Goal: Task Accomplishment & Management: Use online tool/utility

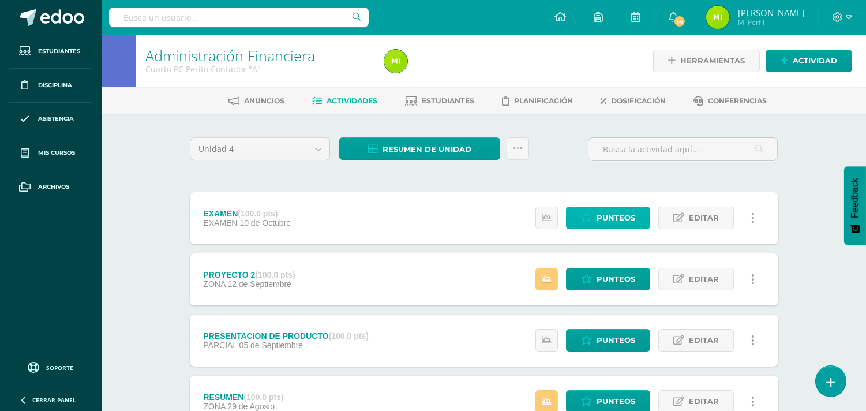
click at [608, 217] on span "Punteos" at bounding box center [616, 217] width 39 height 21
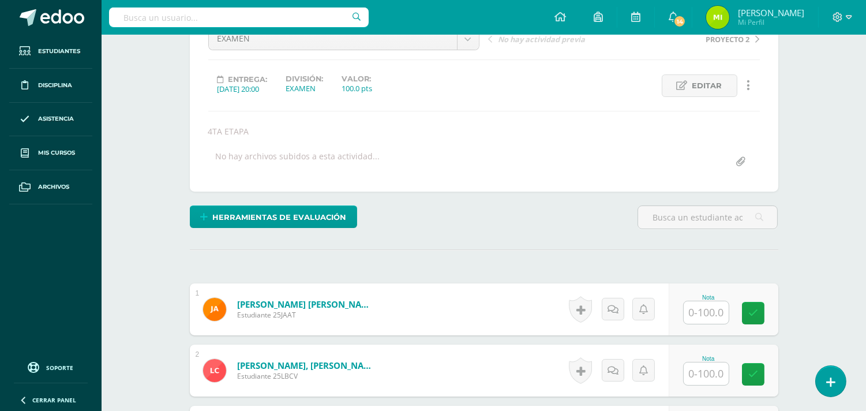
scroll to position [321, 0]
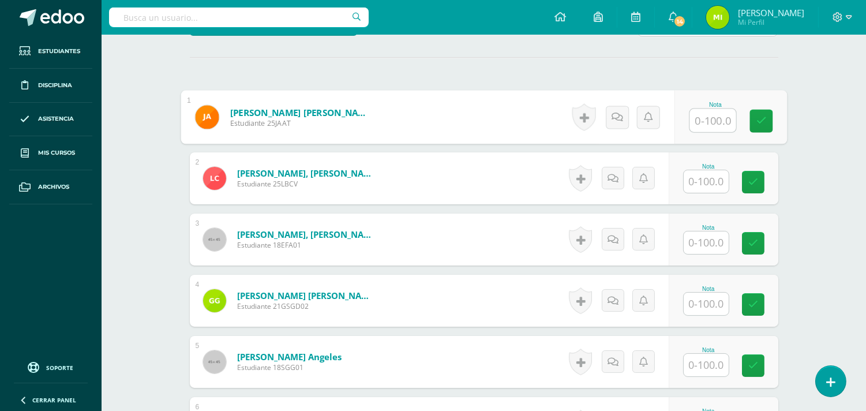
click at [712, 113] on input "text" at bounding box center [712, 120] width 46 height 23
type input "95"
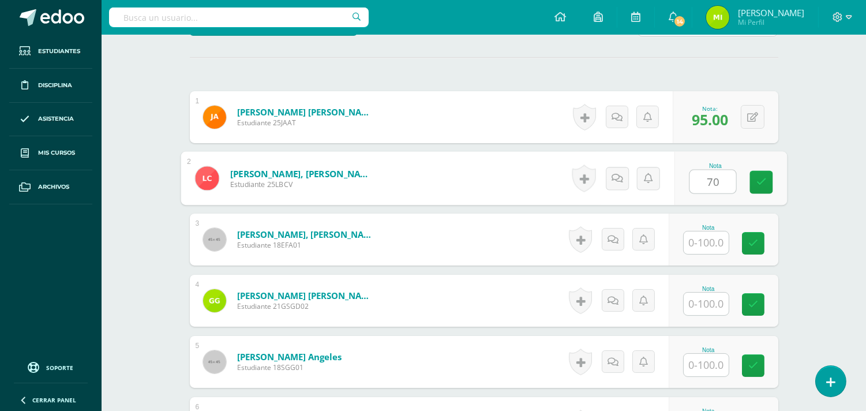
type input "70"
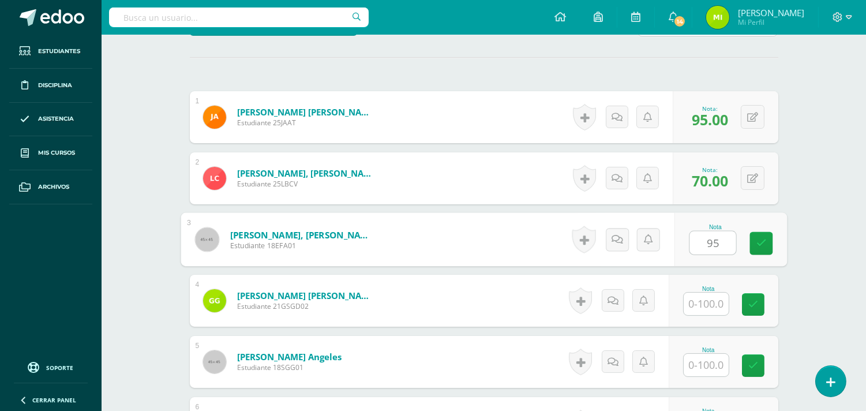
type input "95"
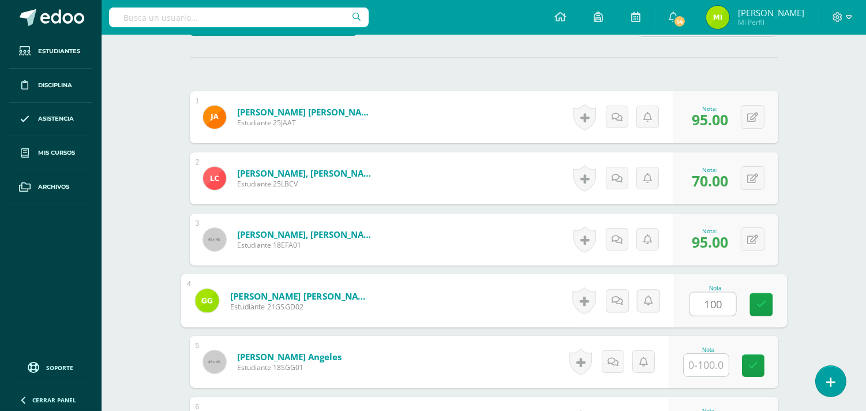
type input "100"
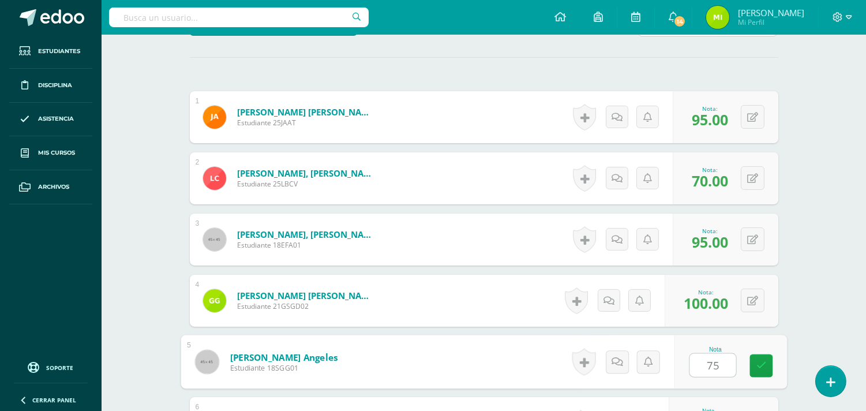
type input "75"
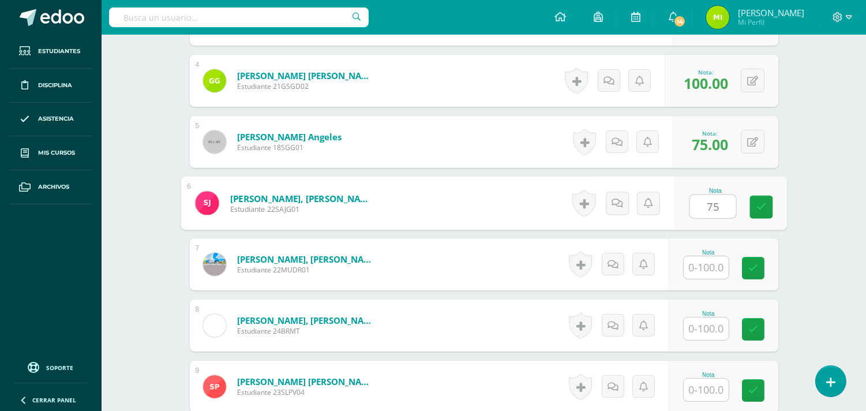
type input "75"
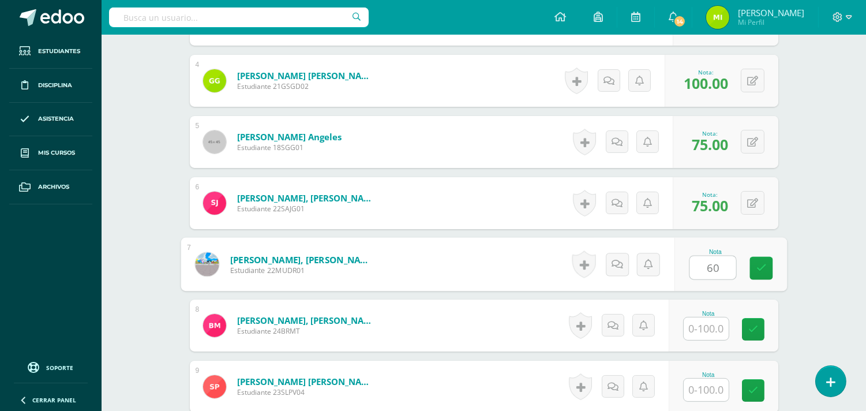
type input "60"
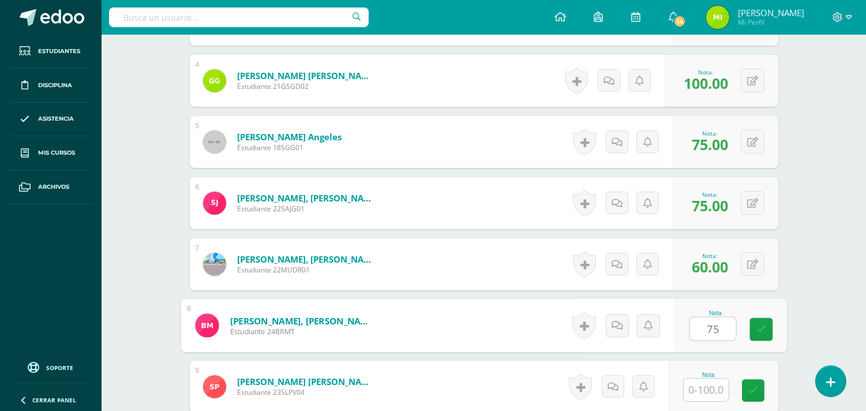
type input "75"
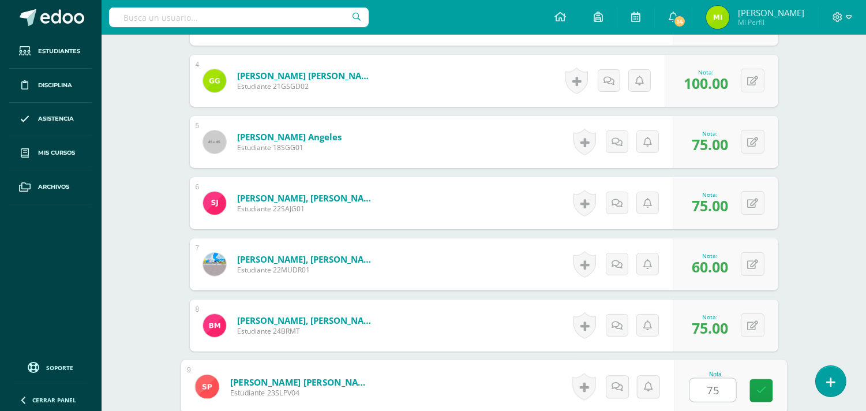
type input "75"
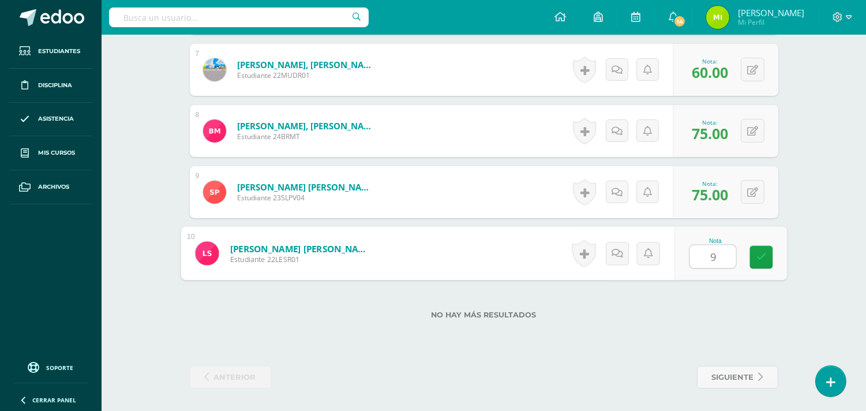
type input "95"
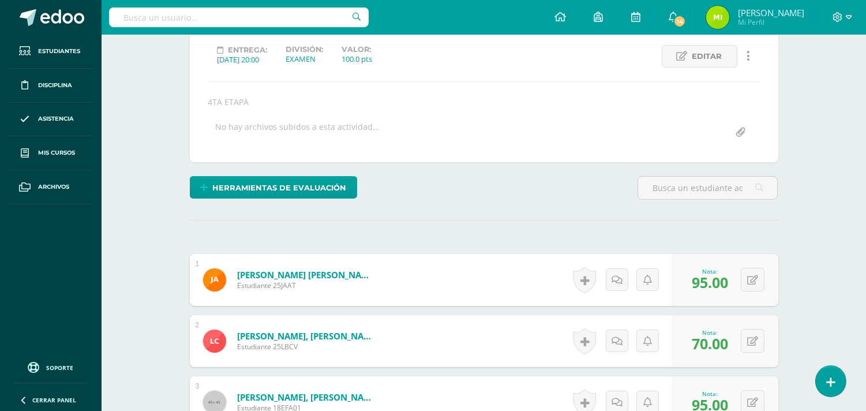
scroll to position [0, 0]
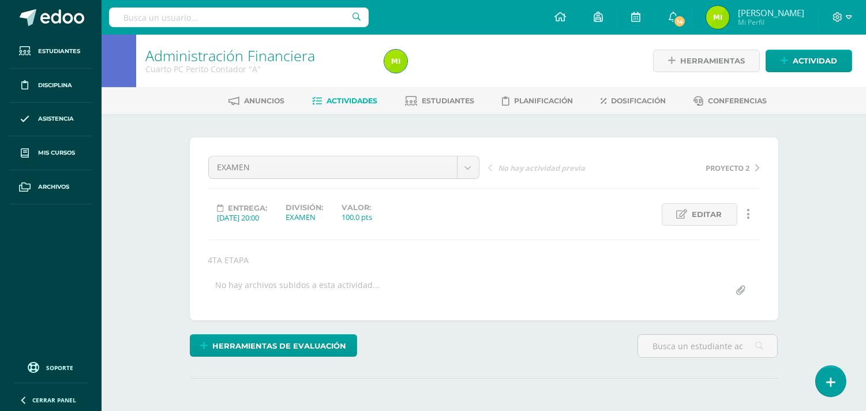
click at [349, 97] on span "Actividades" at bounding box center [352, 100] width 51 height 9
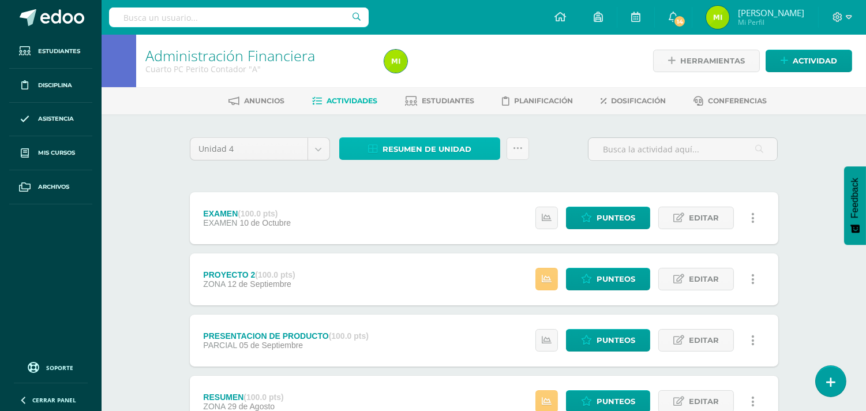
click at [435, 140] on span "Resumen de unidad" at bounding box center [427, 148] width 89 height 21
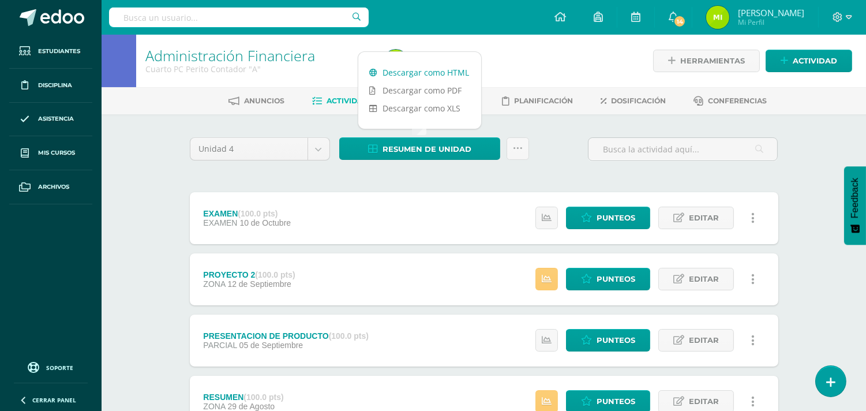
click at [441, 70] on link "Descargar como HTML" at bounding box center [419, 72] width 123 height 18
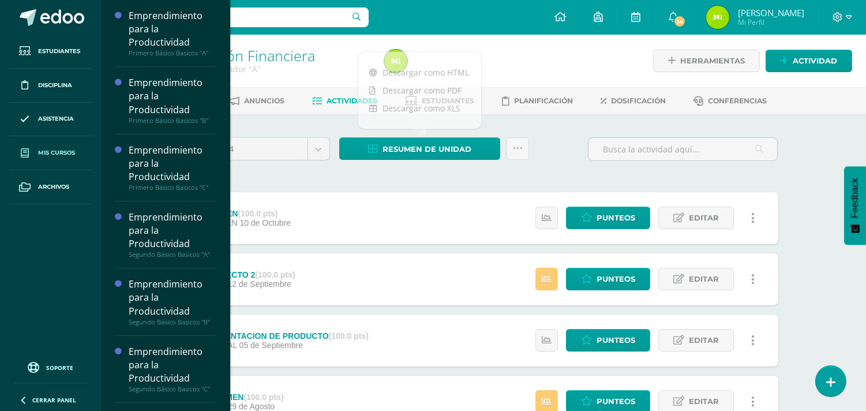
click at [57, 150] on span "Mis cursos" at bounding box center [56, 152] width 37 height 9
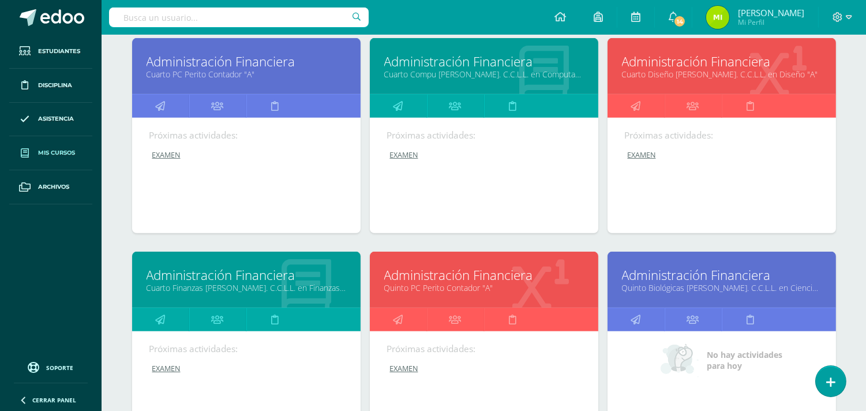
scroll to position [1223, 0]
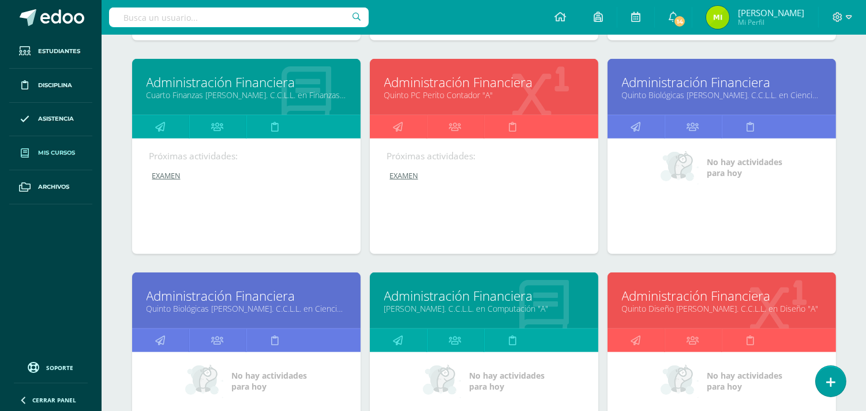
click at [482, 85] on link "Administración Financiera" at bounding box center [484, 82] width 200 height 18
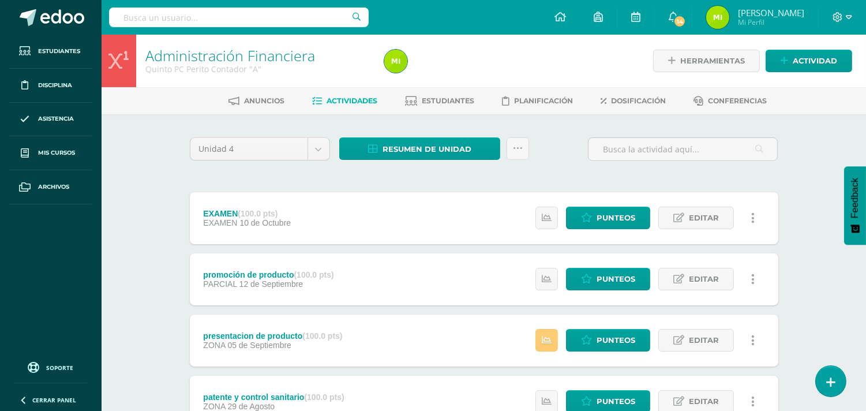
scroll to position [128, 0]
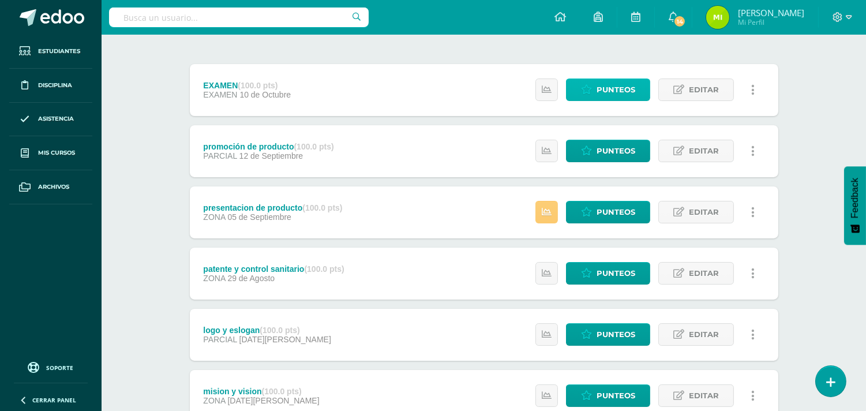
click at [621, 80] on span "Punteos" at bounding box center [616, 89] width 39 height 21
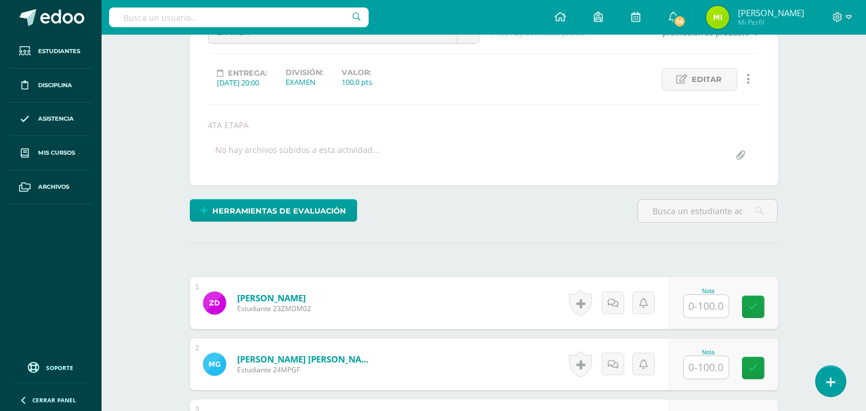
scroll to position [263, 0]
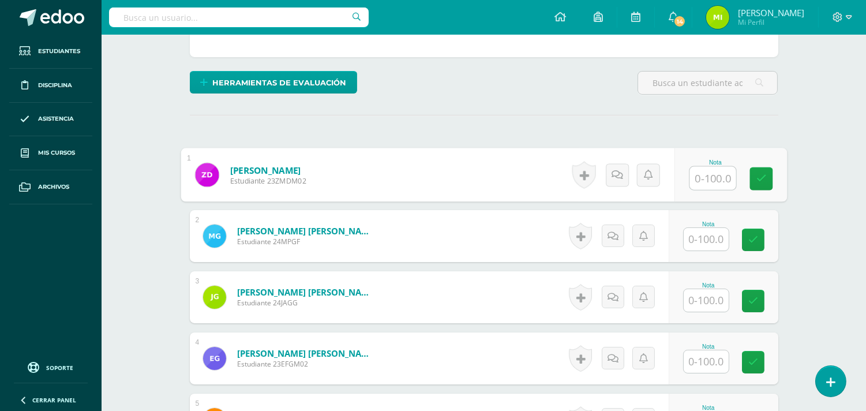
click at [713, 179] on input "text" at bounding box center [712, 178] width 46 height 23
type input "100"
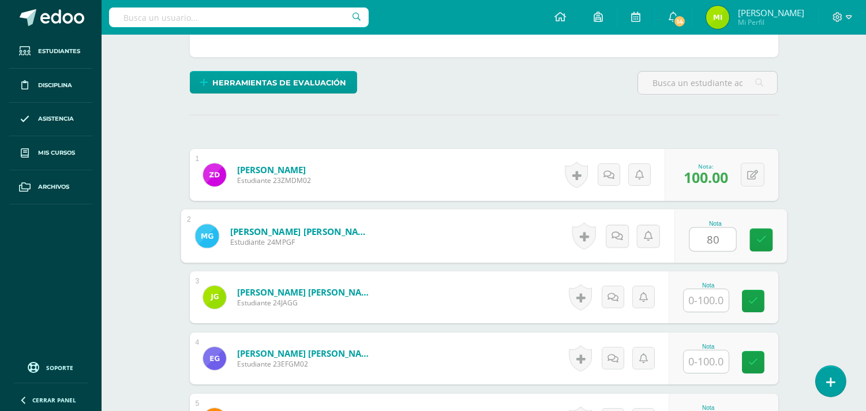
type input "80"
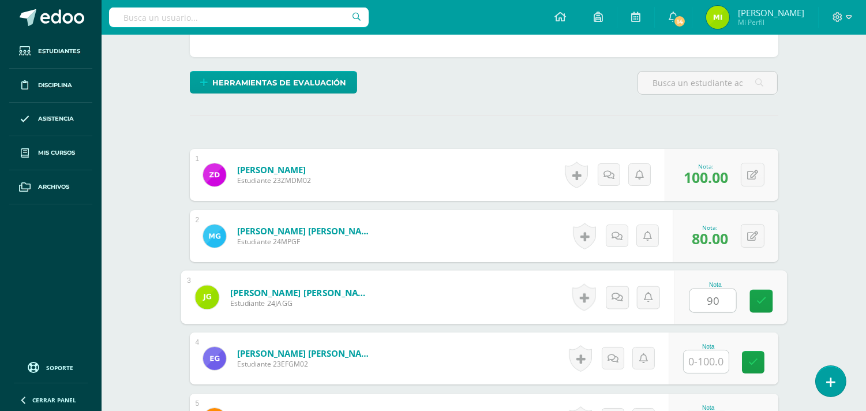
type input "90"
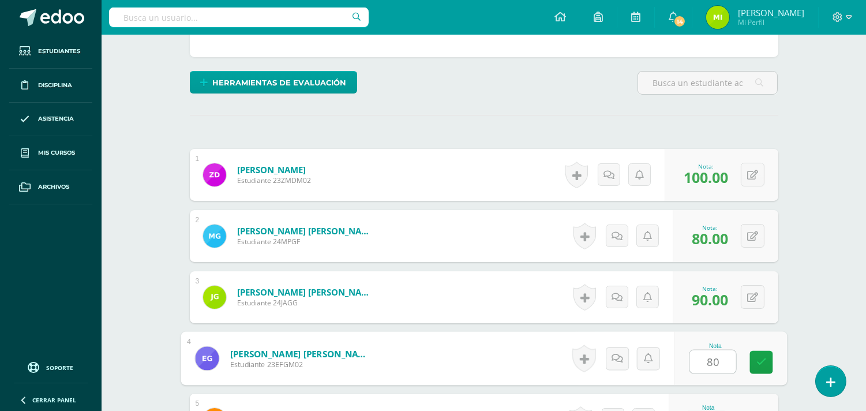
type input "80"
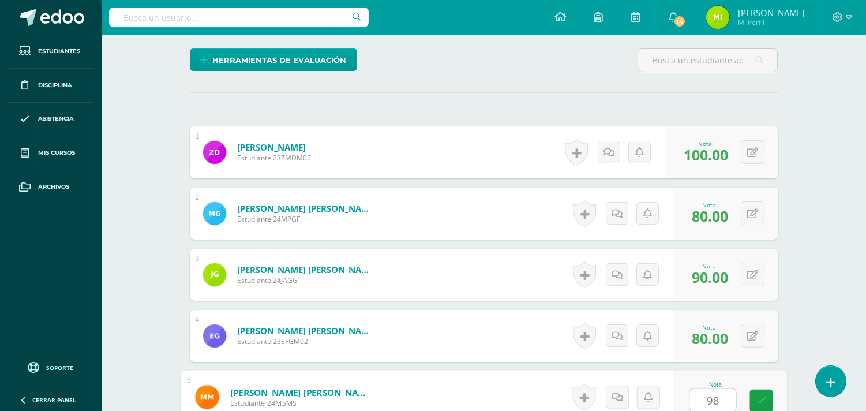
type input "98"
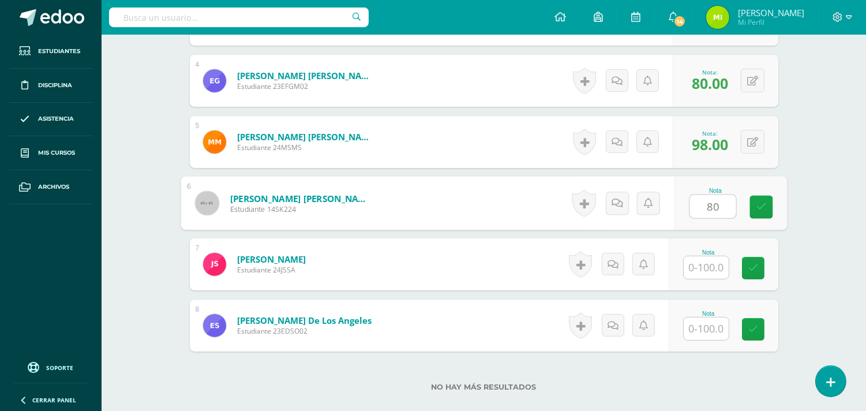
type input "80"
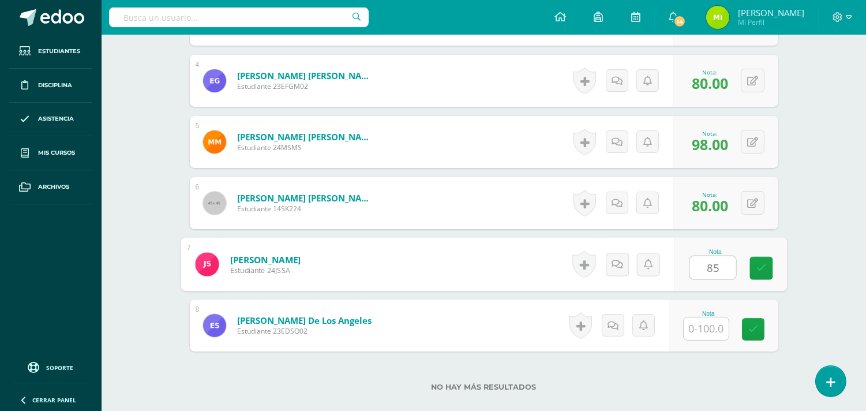
type input "85"
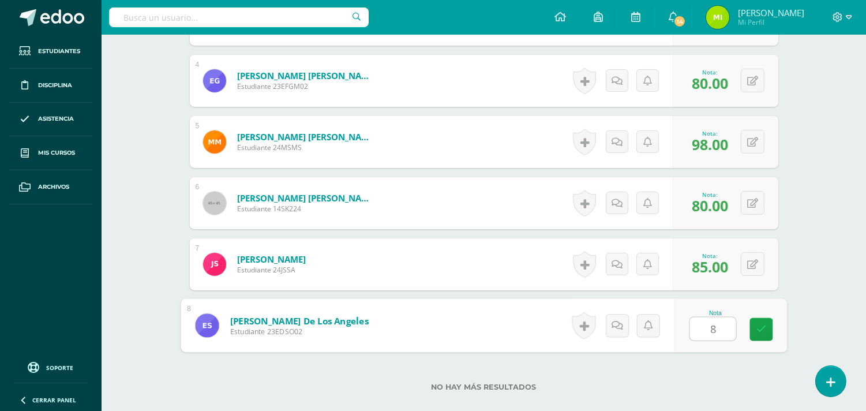
type input "80"
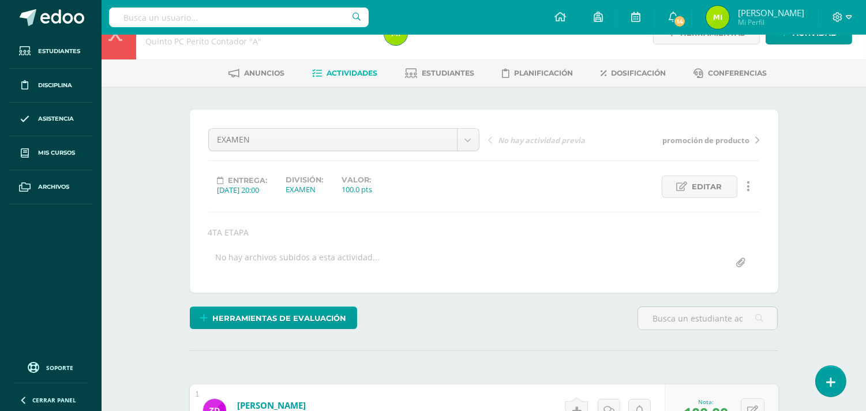
scroll to position [0, 0]
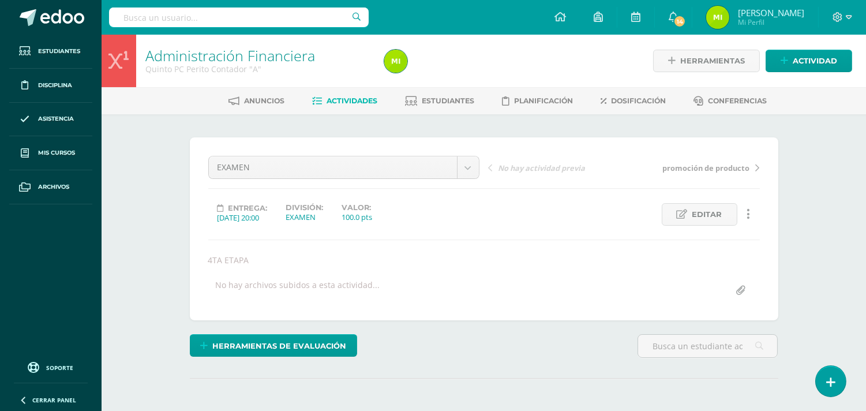
click at [353, 101] on span "Actividades" at bounding box center [352, 100] width 51 height 9
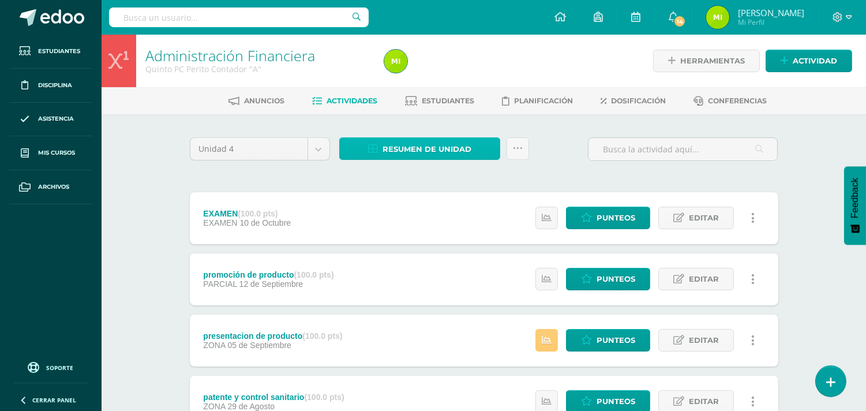
click at [419, 145] on span "Resumen de unidad" at bounding box center [427, 148] width 89 height 21
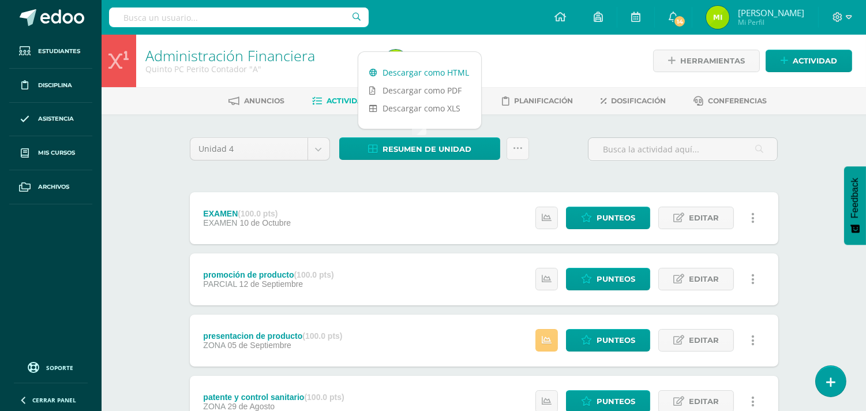
click at [458, 70] on link "Descargar como HTML" at bounding box center [419, 72] width 123 height 18
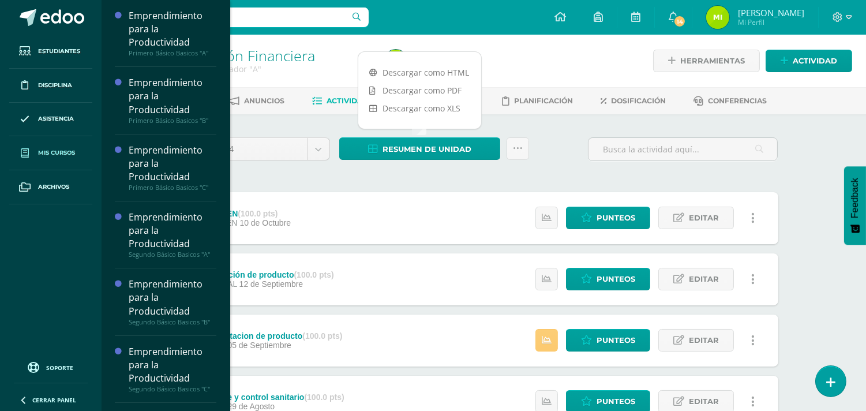
click at [54, 149] on span "Mis cursos" at bounding box center [56, 152] width 37 height 9
click at [62, 146] on link "Mis cursos" at bounding box center [50, 153] width 83 height 34
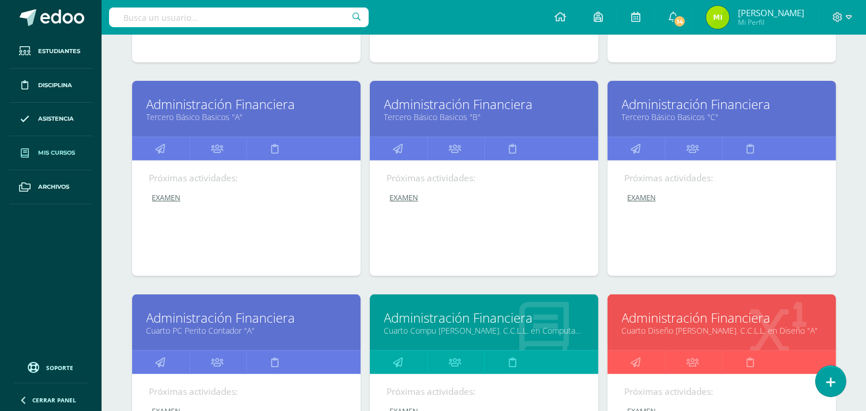
scroll to position [838, 0]
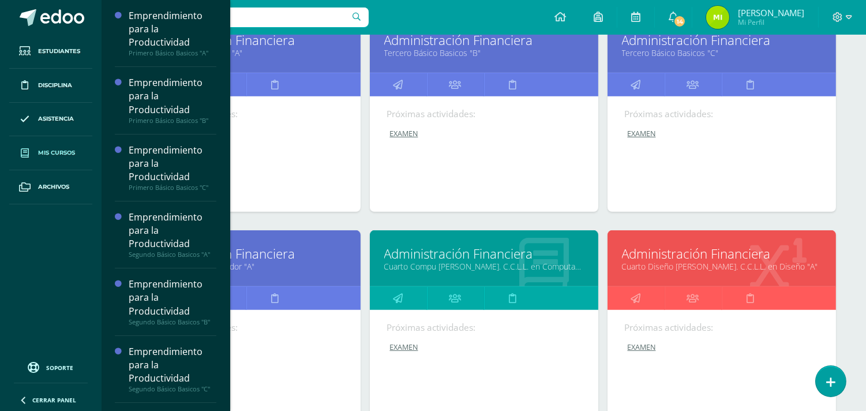
click at [278, 43] on link "Administración Financiera" at bounding box center [247, 40] width 200 height 18
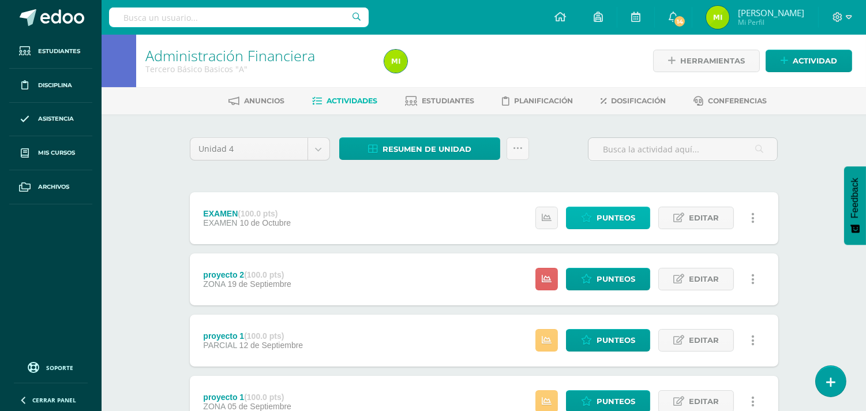
click at [613, 209] on span "Punteos" at bounding box center [616, 217] width 39 height 21
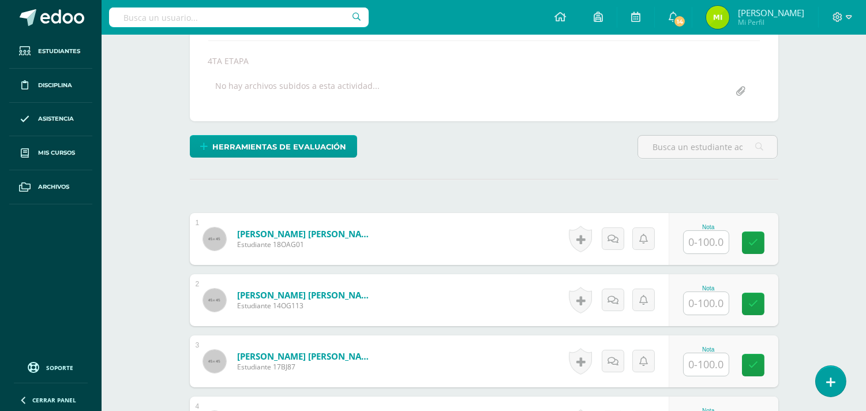
scroll to position [263, 0]
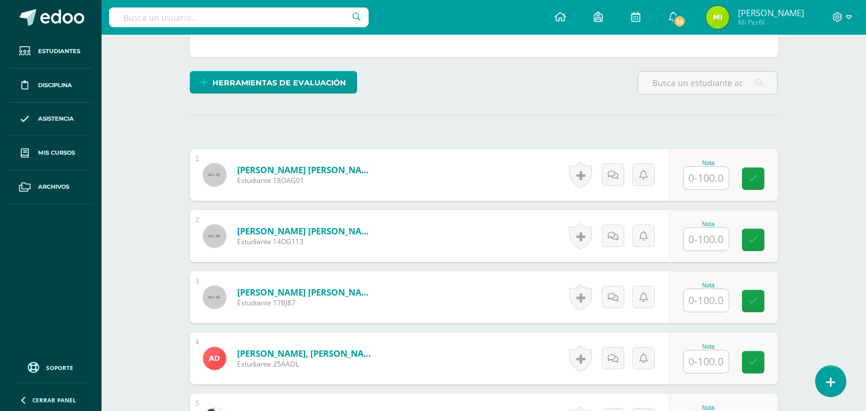
click at [707, 176] on input "text" at bounding box center [706, 178] width 45 height 23
type input "75"
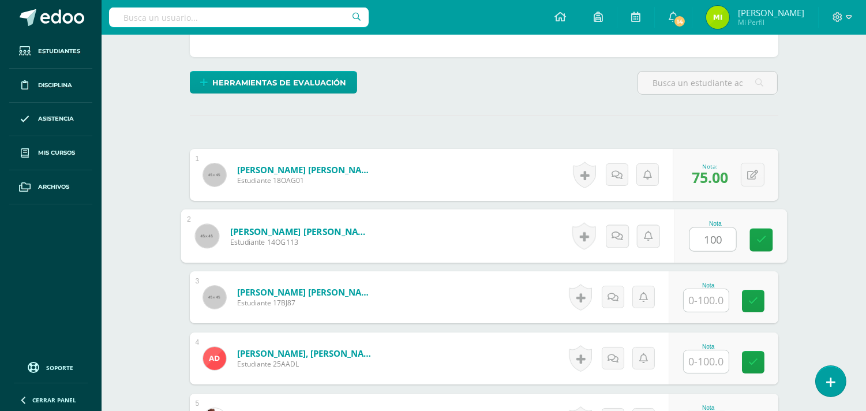
type input "100"
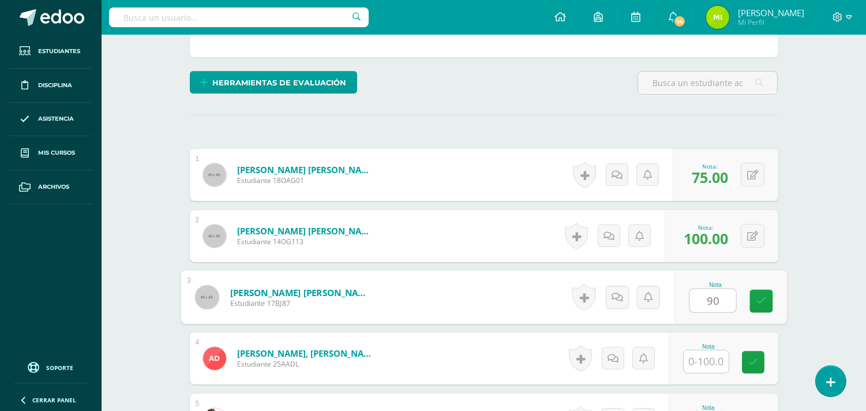
type input "90"
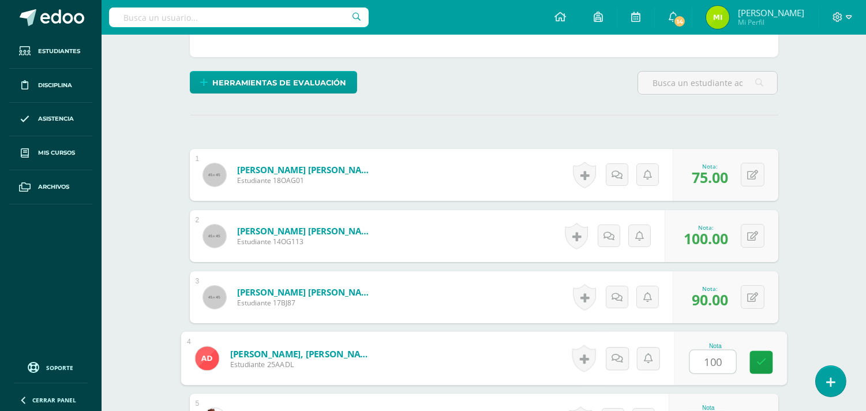
type input "100"
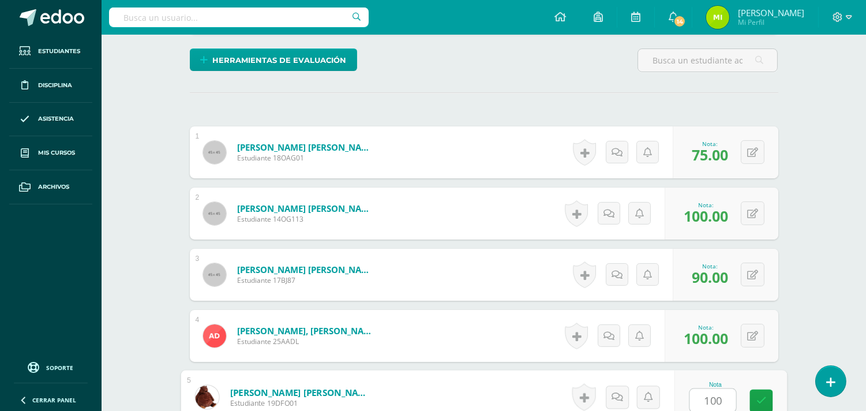
type input "100"
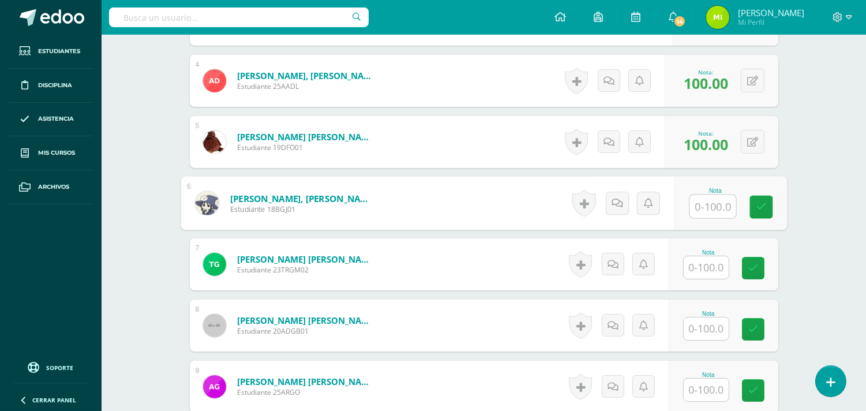
scroll to position [669, 0]
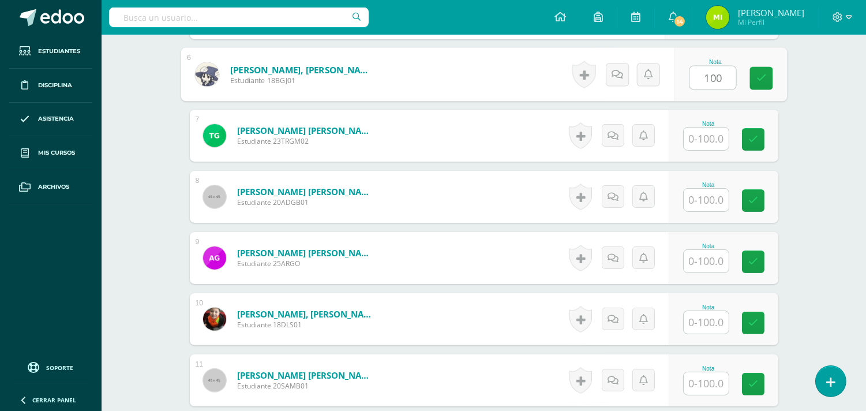
type input "100"
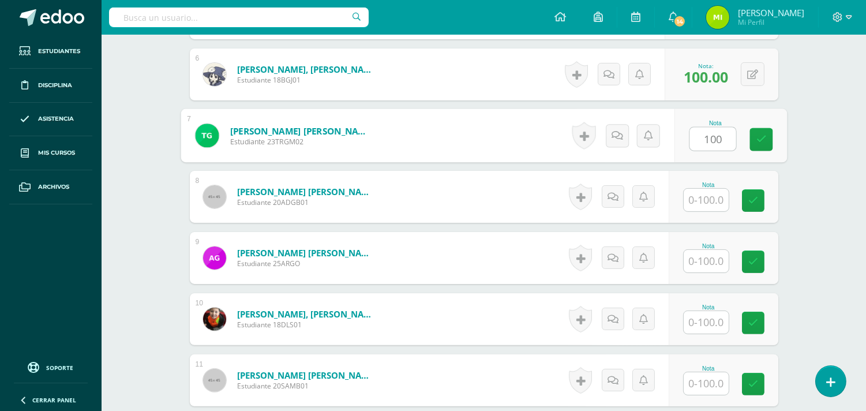
type input "100"
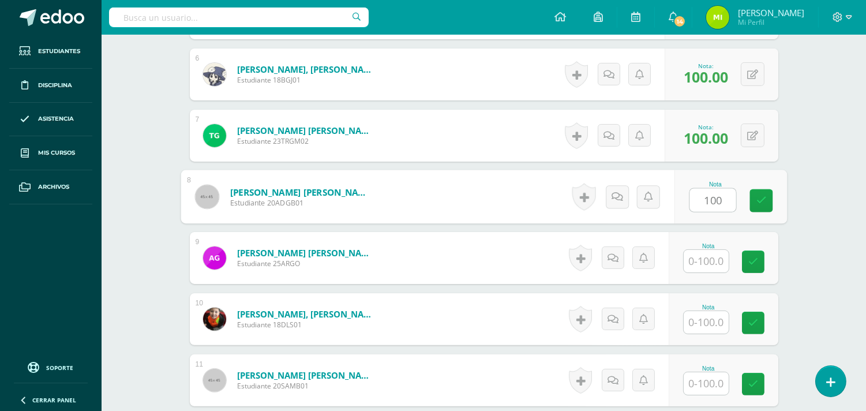
type input "100"
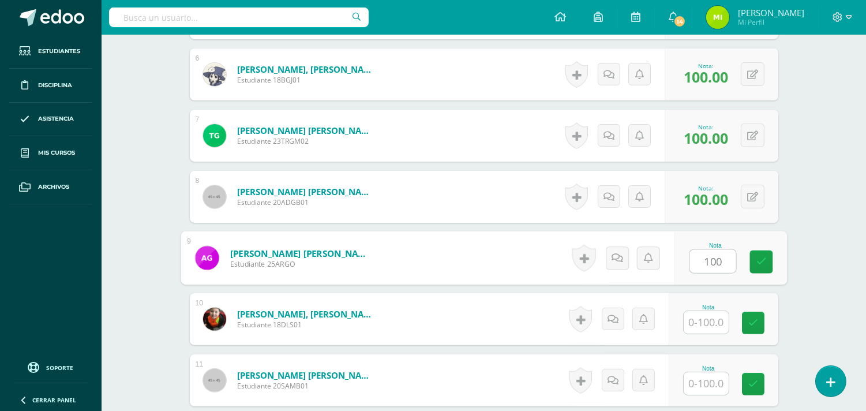
type input "100"
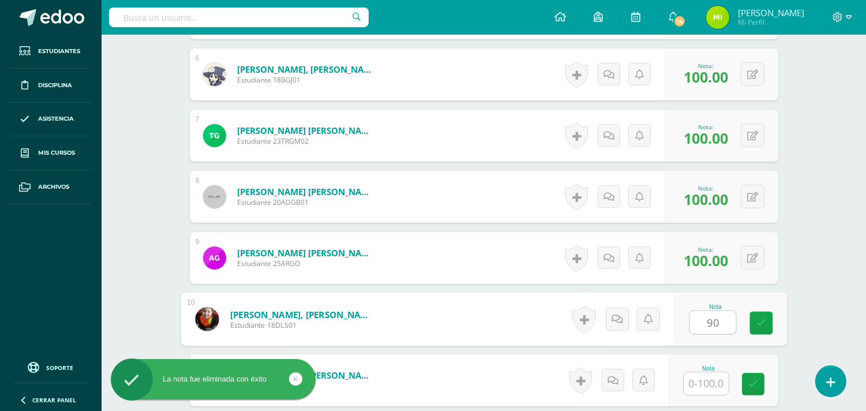
type input "90"
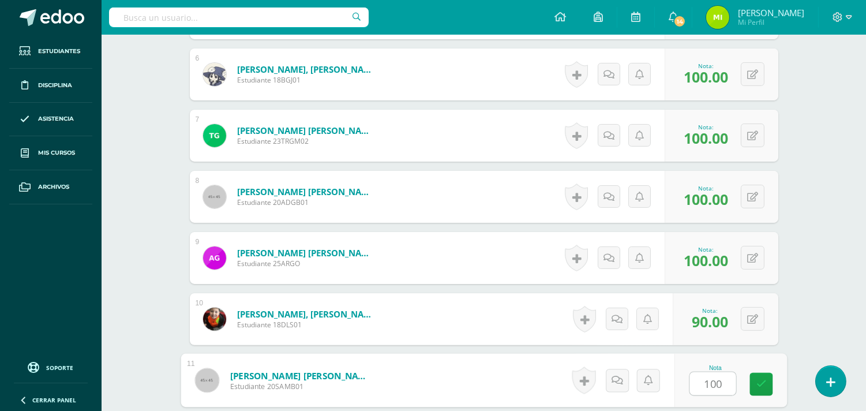
type input "100"
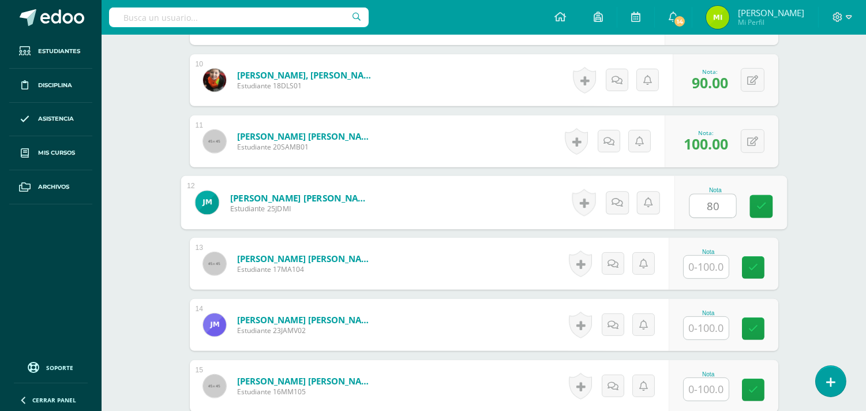
type input "80"
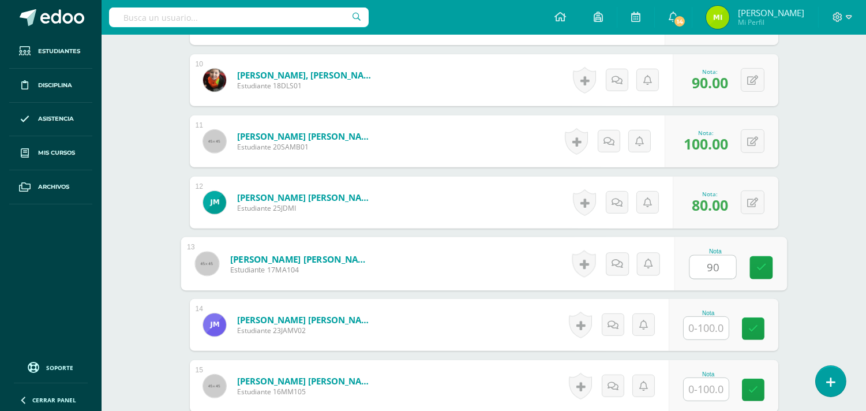
type input "90"
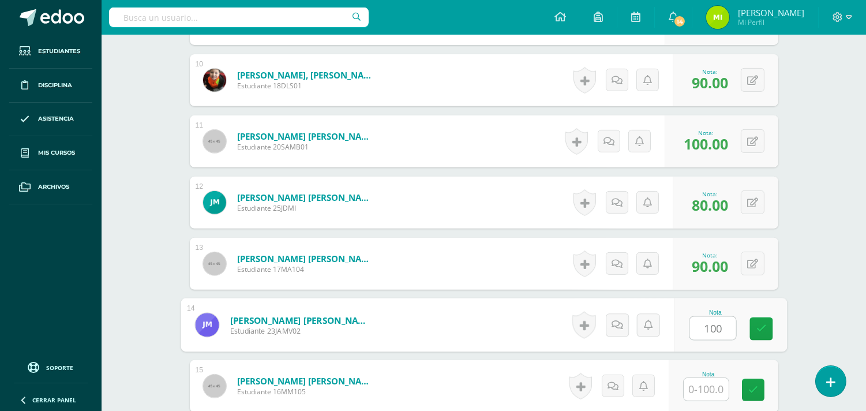
type input "100"
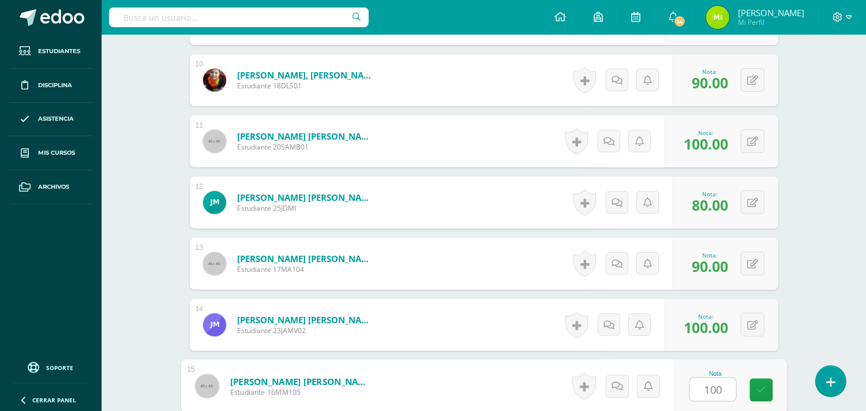
type input "100"
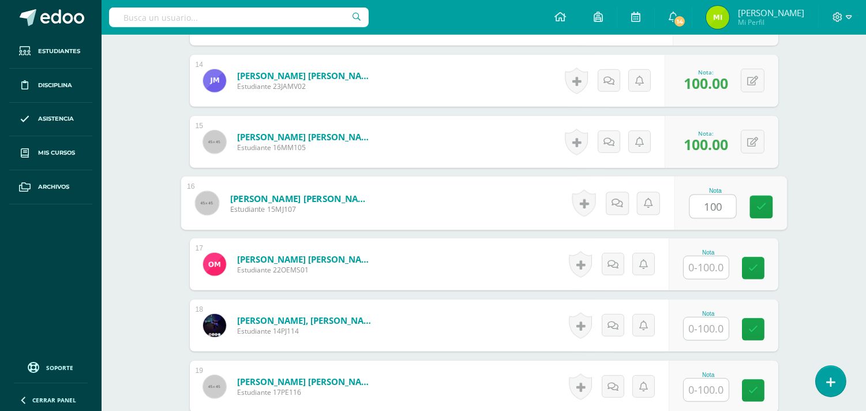
type input "100"
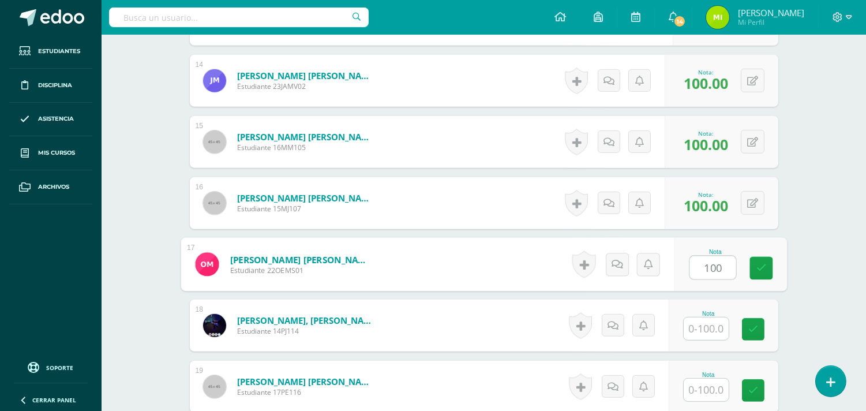
type input "100"
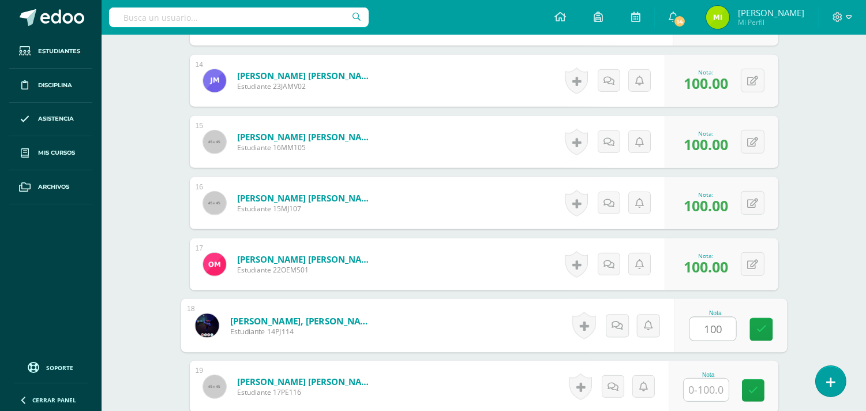
type input "100"
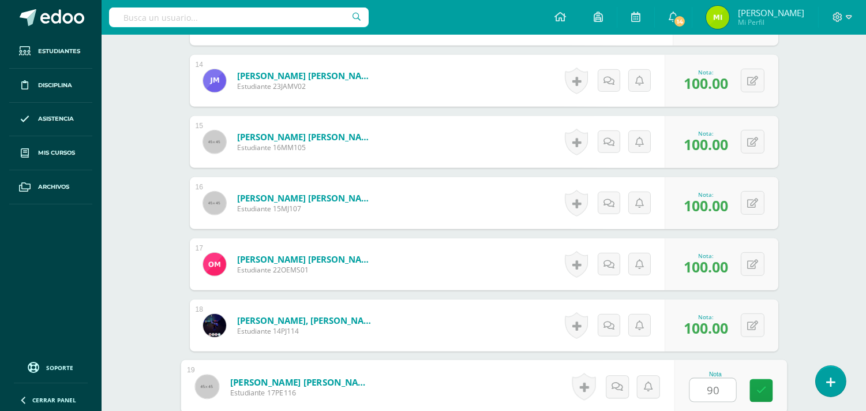
type input "90"
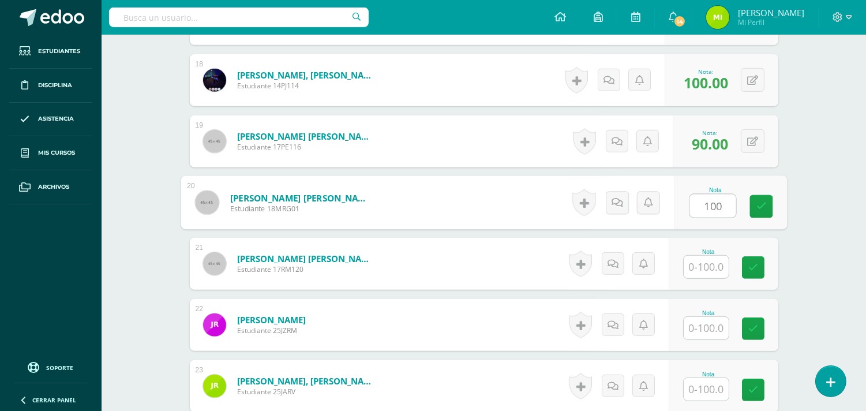
type input "100"
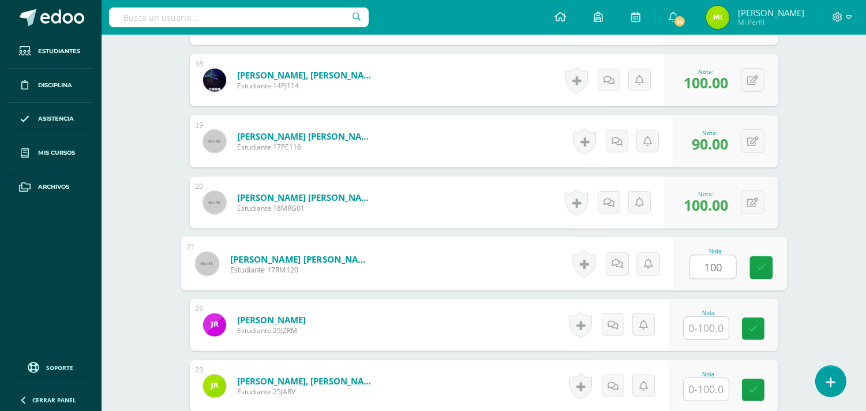
type input "100"
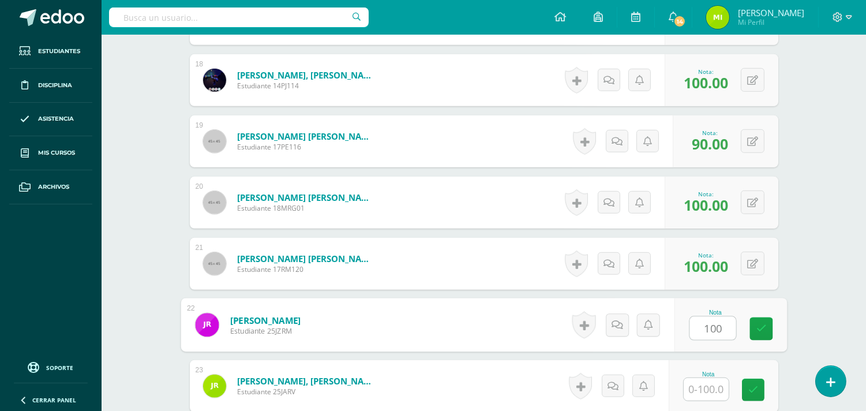
type input "100"
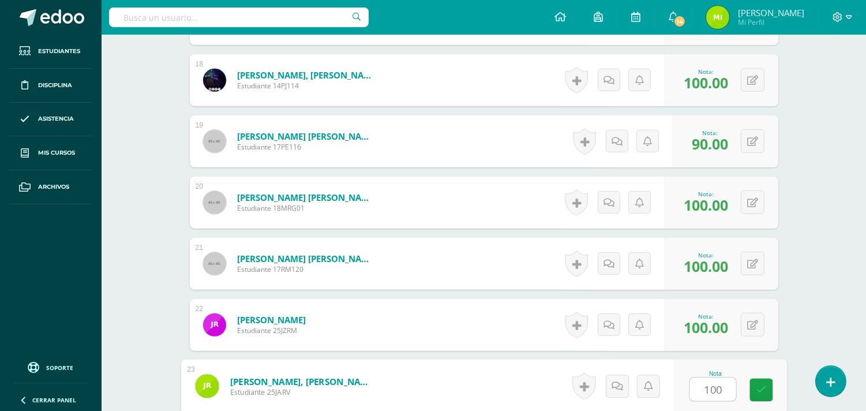
type input "100"
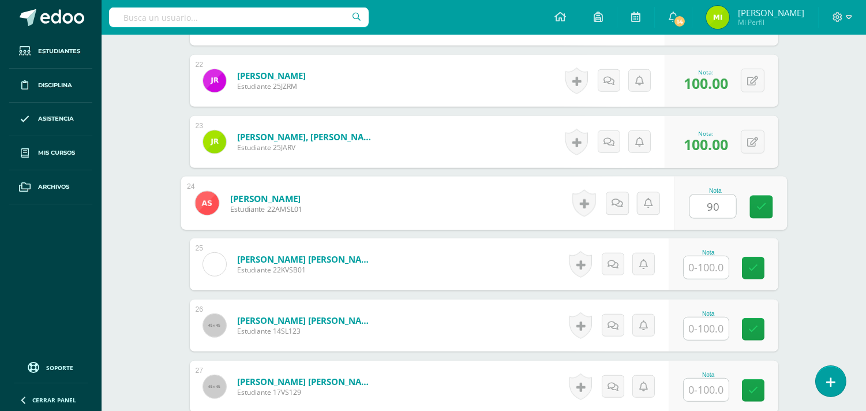
type input "90"
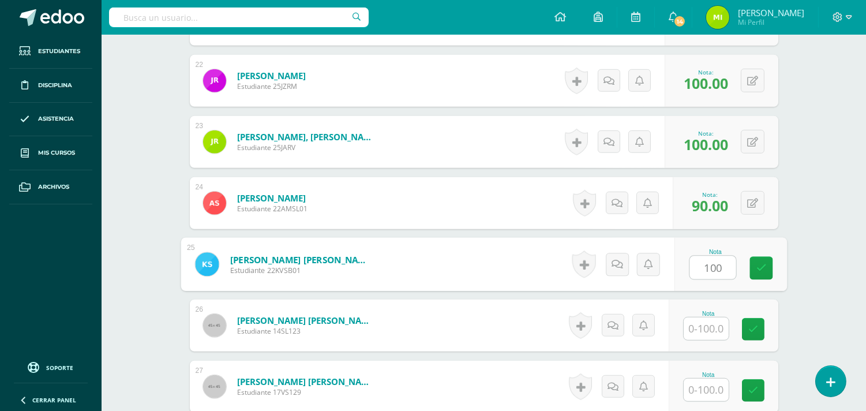
type input "100"
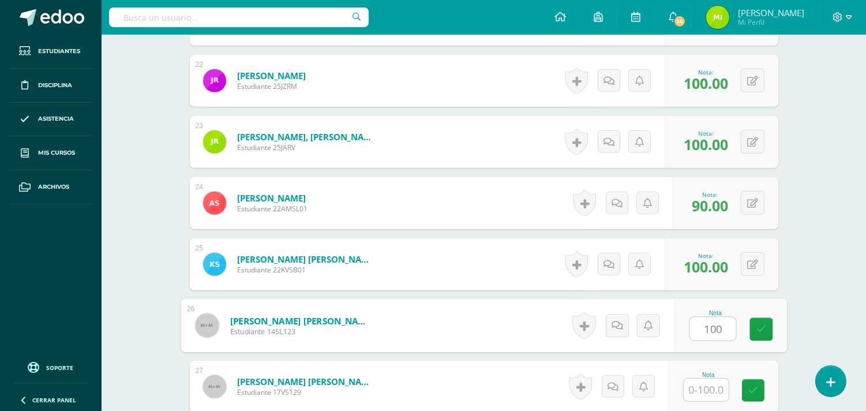
type input "100"
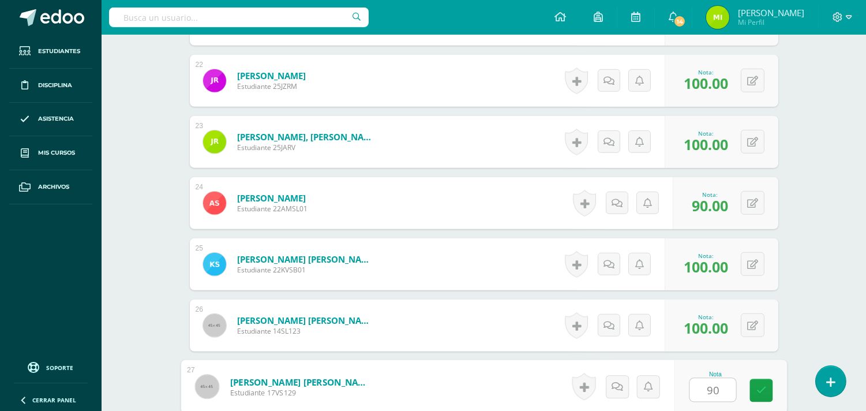
type input "90"
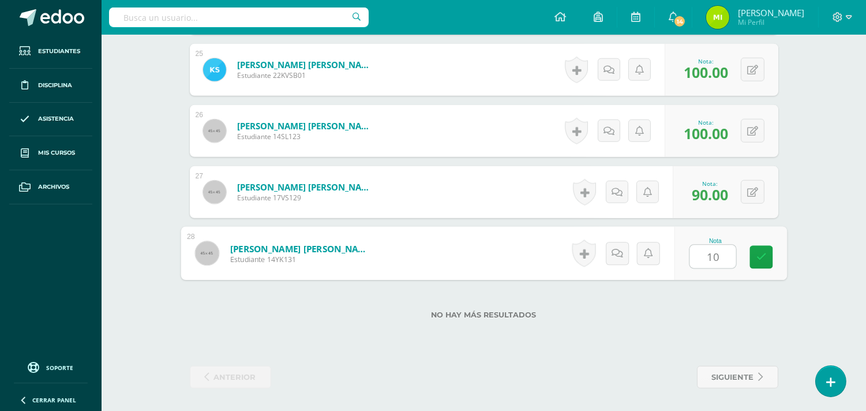
type input "100"
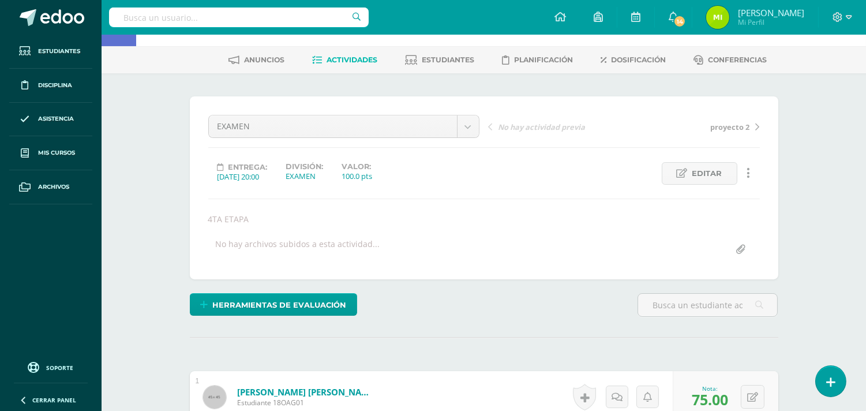
scroll to position [0, 0]
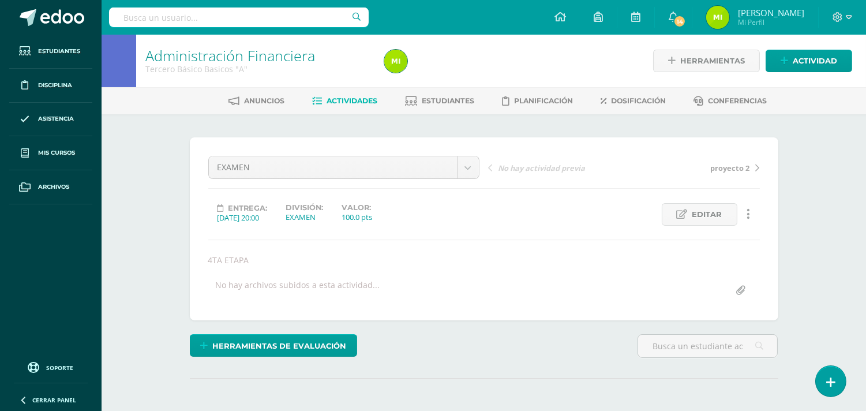
click at [338, 100] on span "Actividades" at bounding box center [352, 100] width 51 height 9
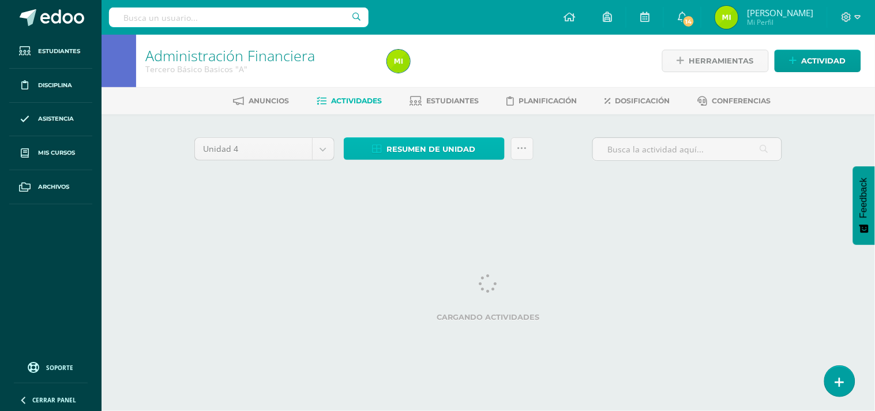
click at [452, 156] on span "Resumen de unidad" at bounding box center [431, 148] width 89 height 21
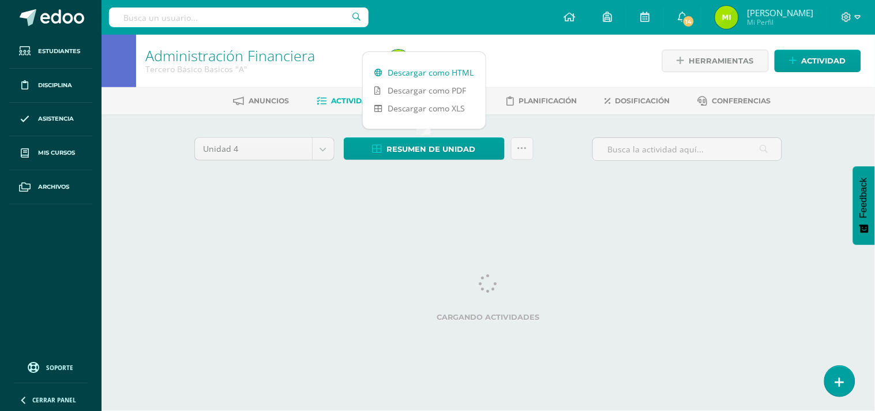
click at [451, 70] on link "Descargar como HTML" at bounding box center [424, 72] width 123 height 18
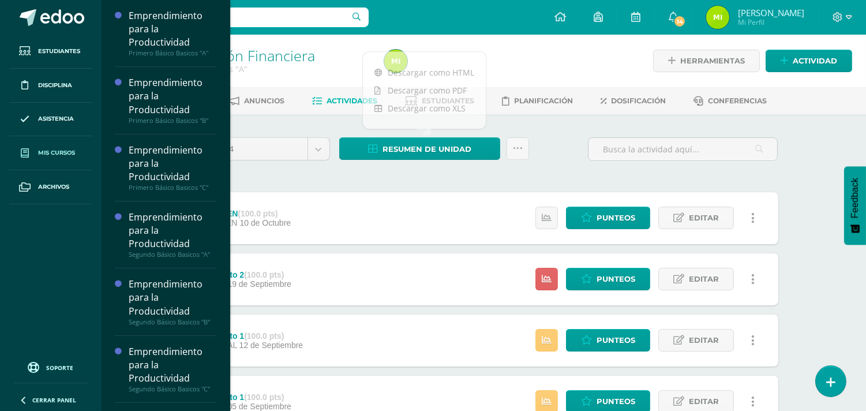
click at [70, 156] on span "Mis cursos" at bounding box center [56, 152] width 37 height 9
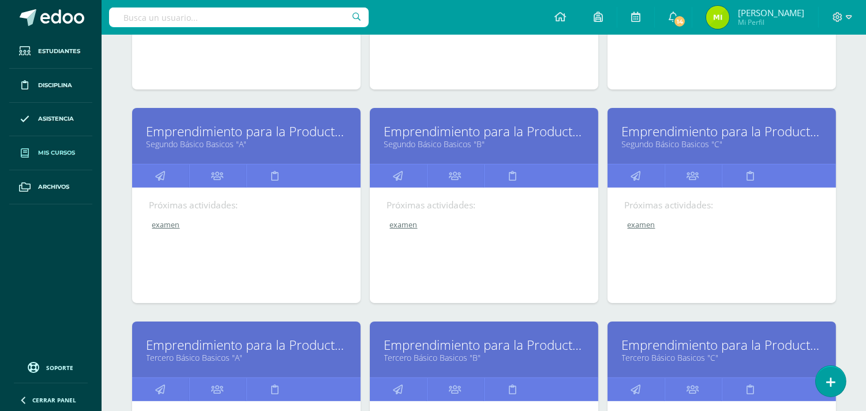
scroll to position [448, 0]
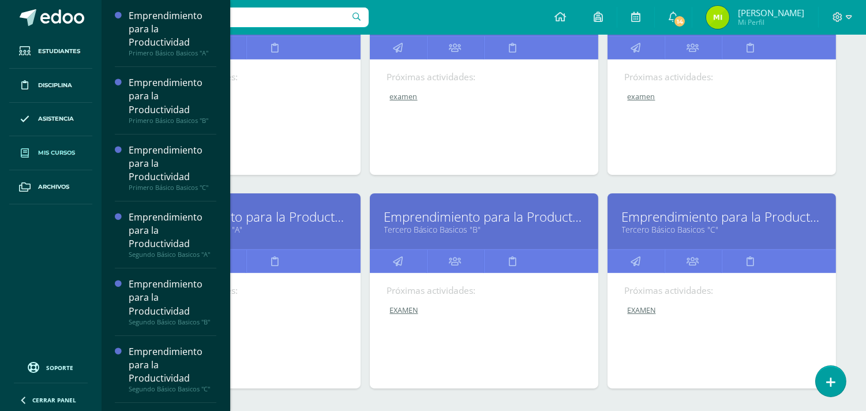
click at [469, 229] on link "Tercero Básico Basicos "B"" at bounding box center [484, 229] width 200 height 11
